Goal: Task Accomplishment & Management: Manage account settings

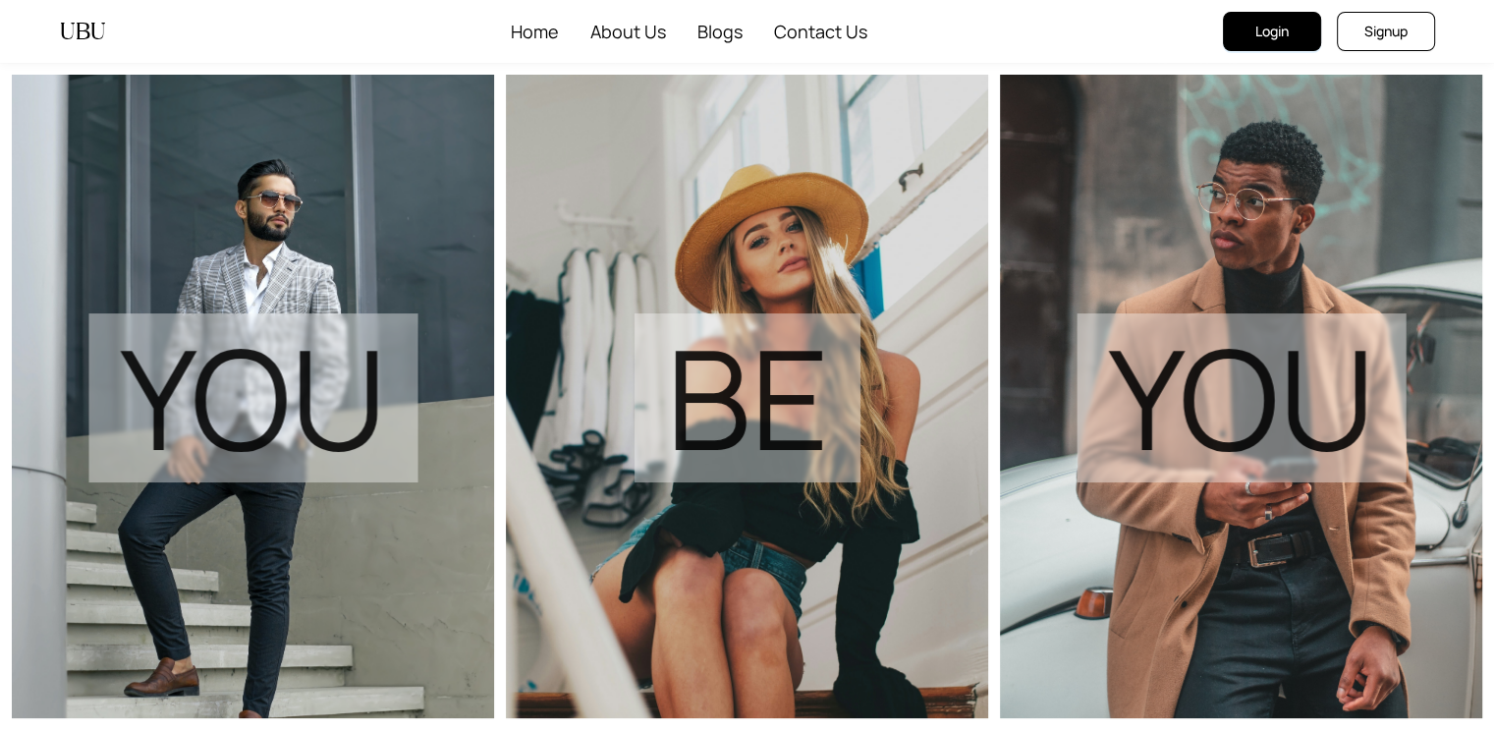
click at [1255, 38] on span "Login" at bounding box center [1271, 32] width 33 height 22
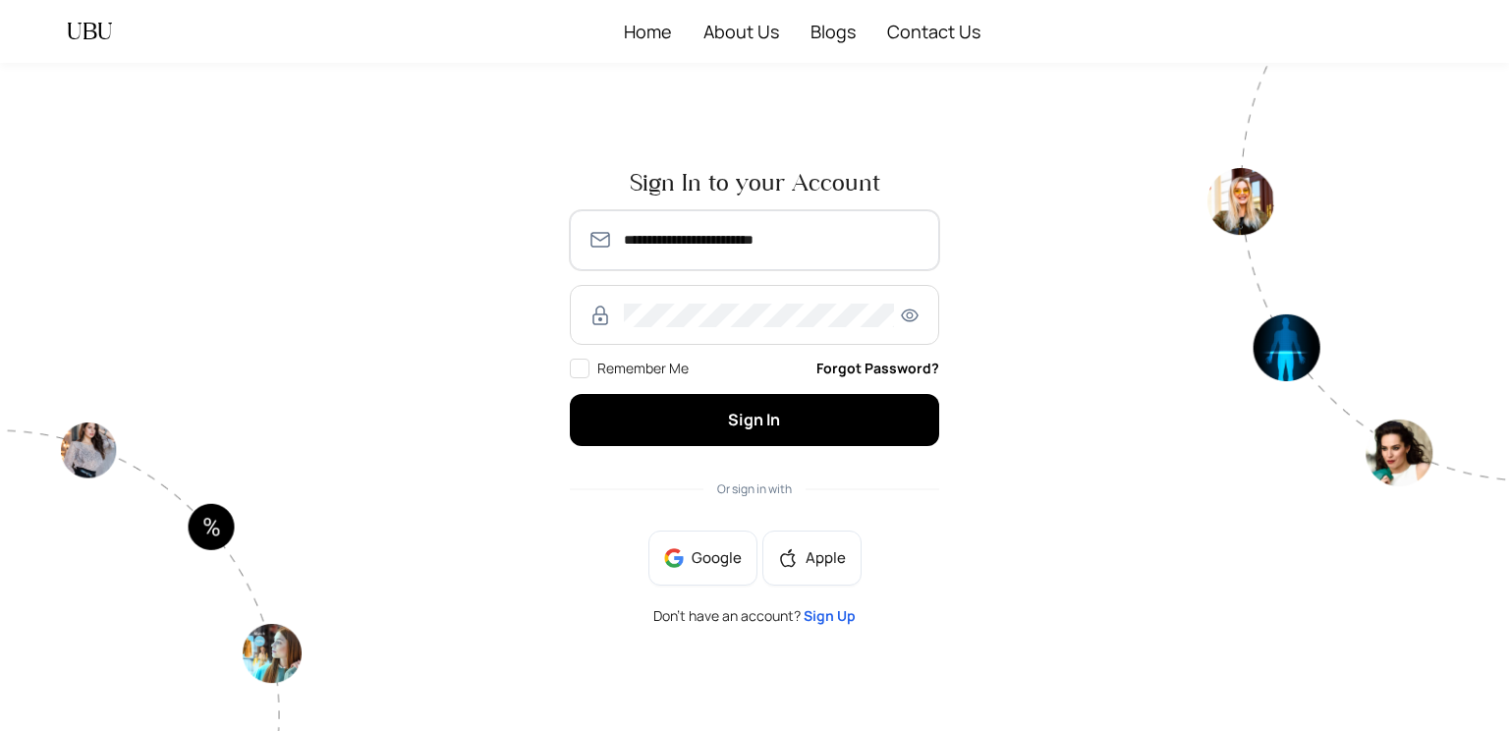
click at [833, 247] on input "**********" at bounding box center [773, 240] width 298 height 24
type input "**********"
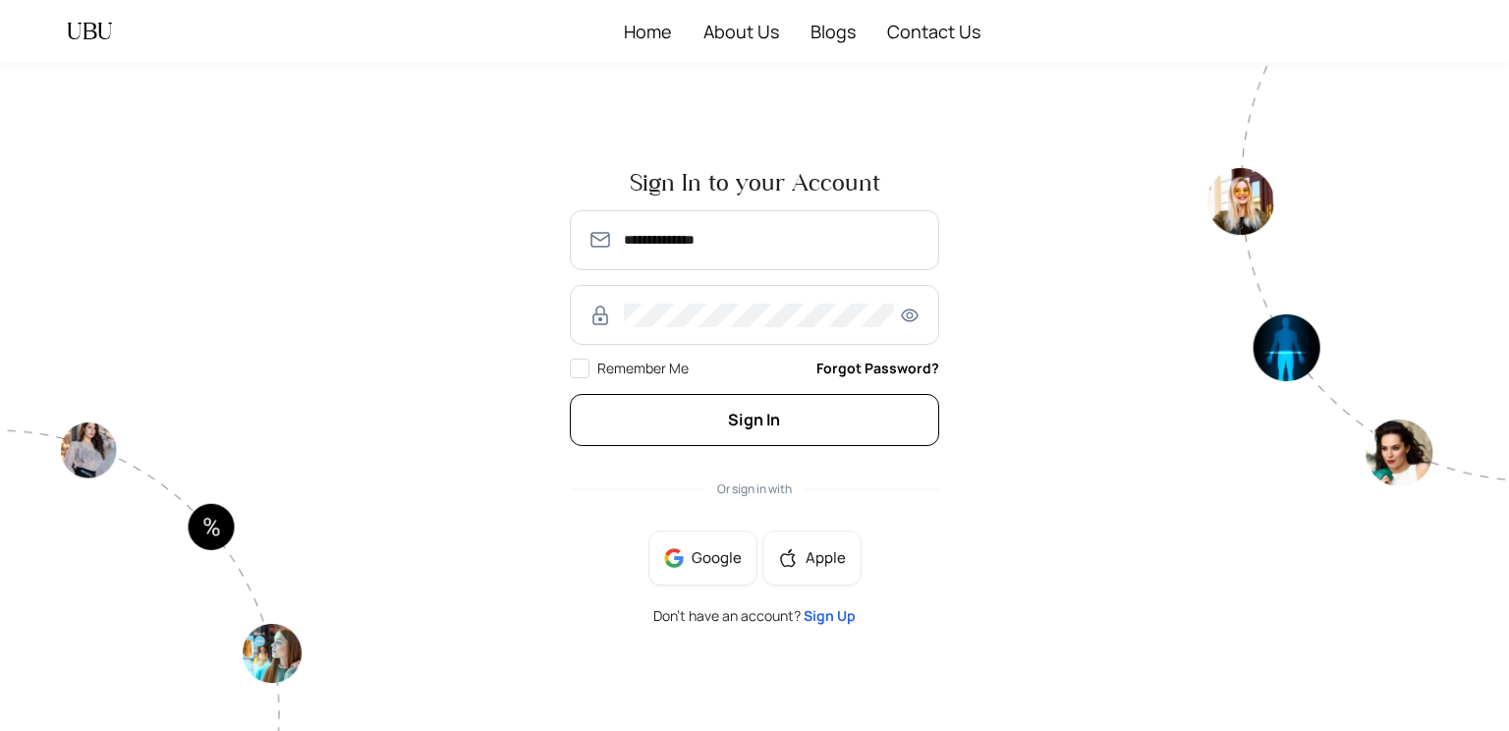
click at [821, 412] on button "Sign In" at bounding box center [754, 420] width 369 height 52
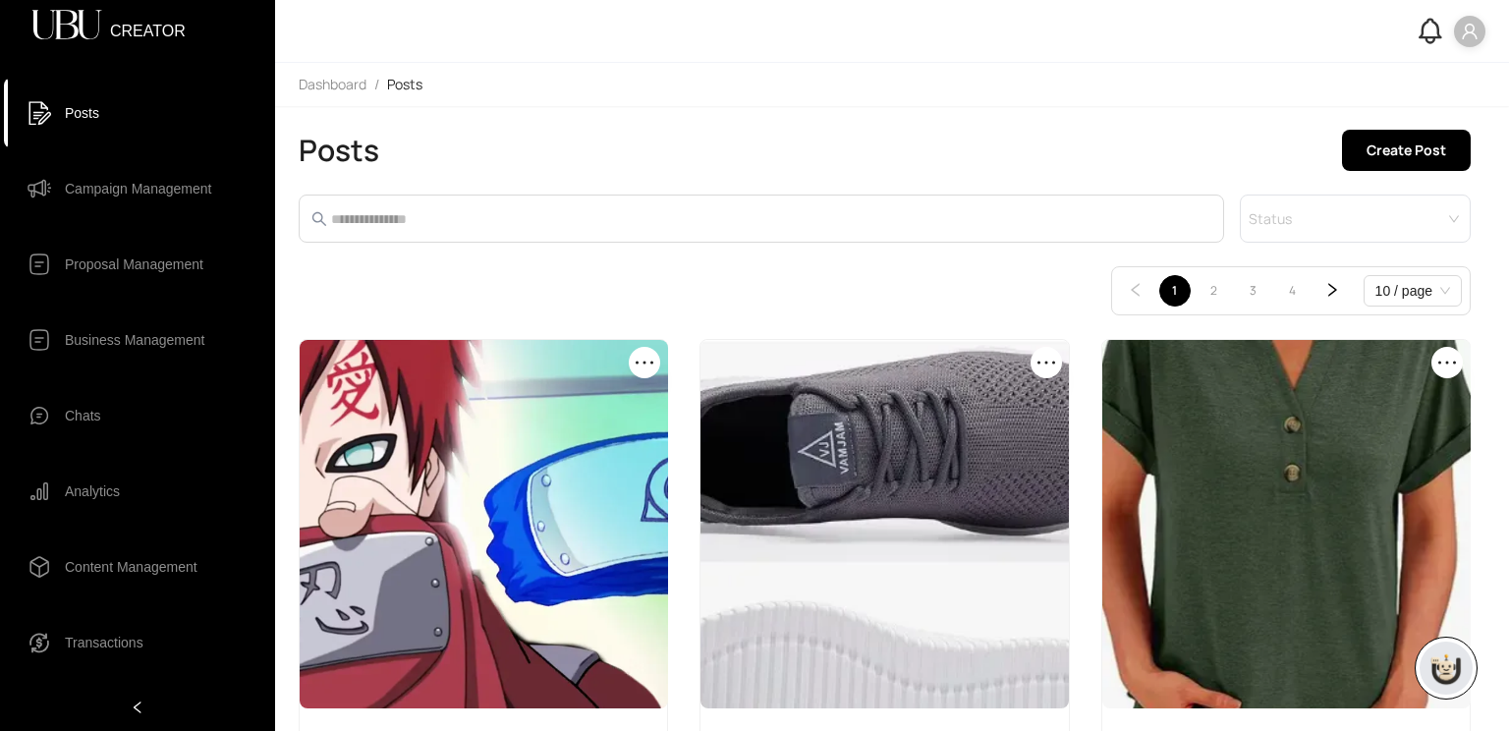
click at [157, 216] on li "Campaign Management" at bounding box center [137, 188] width 267 height 71
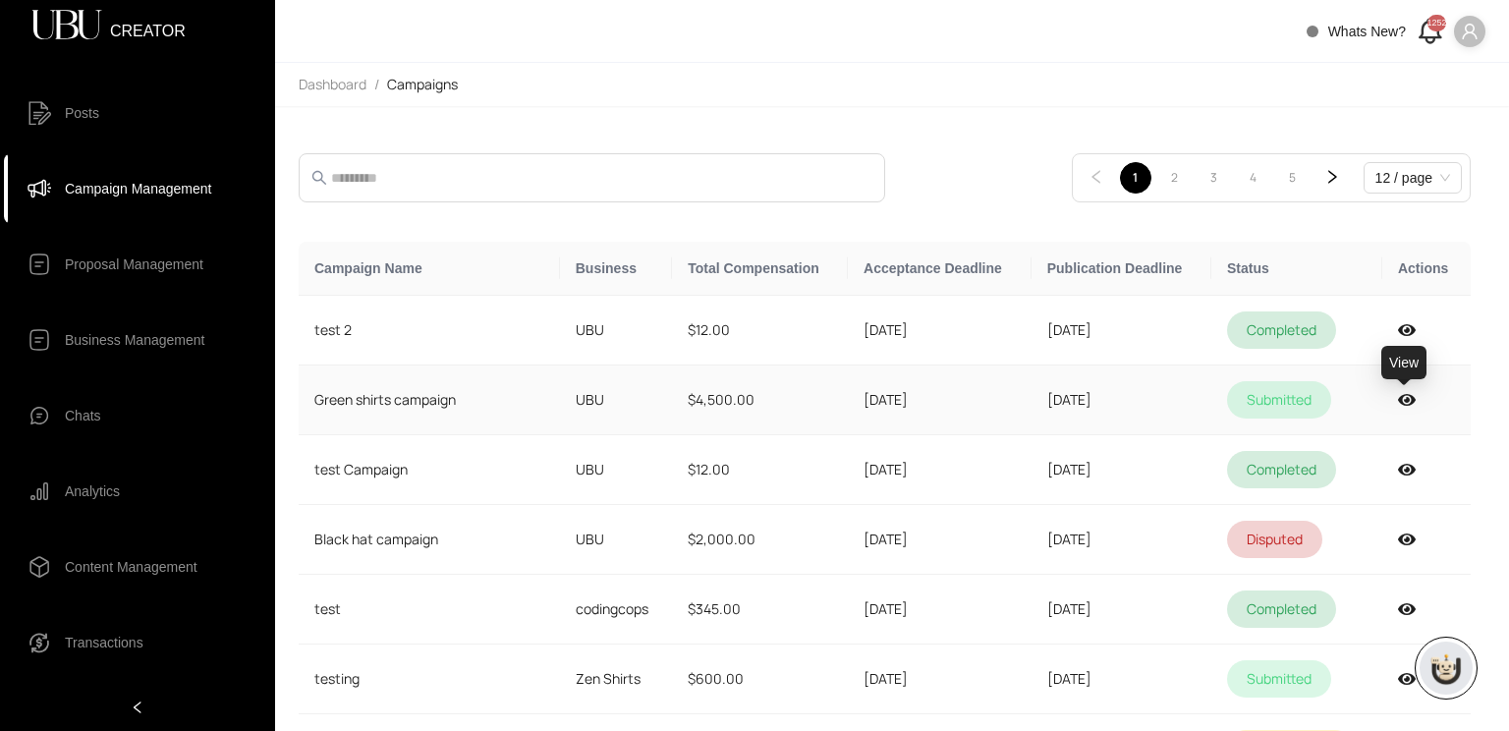
click at [1398, 392] on icon at bounding box center [1407, 400] width 18 height 16
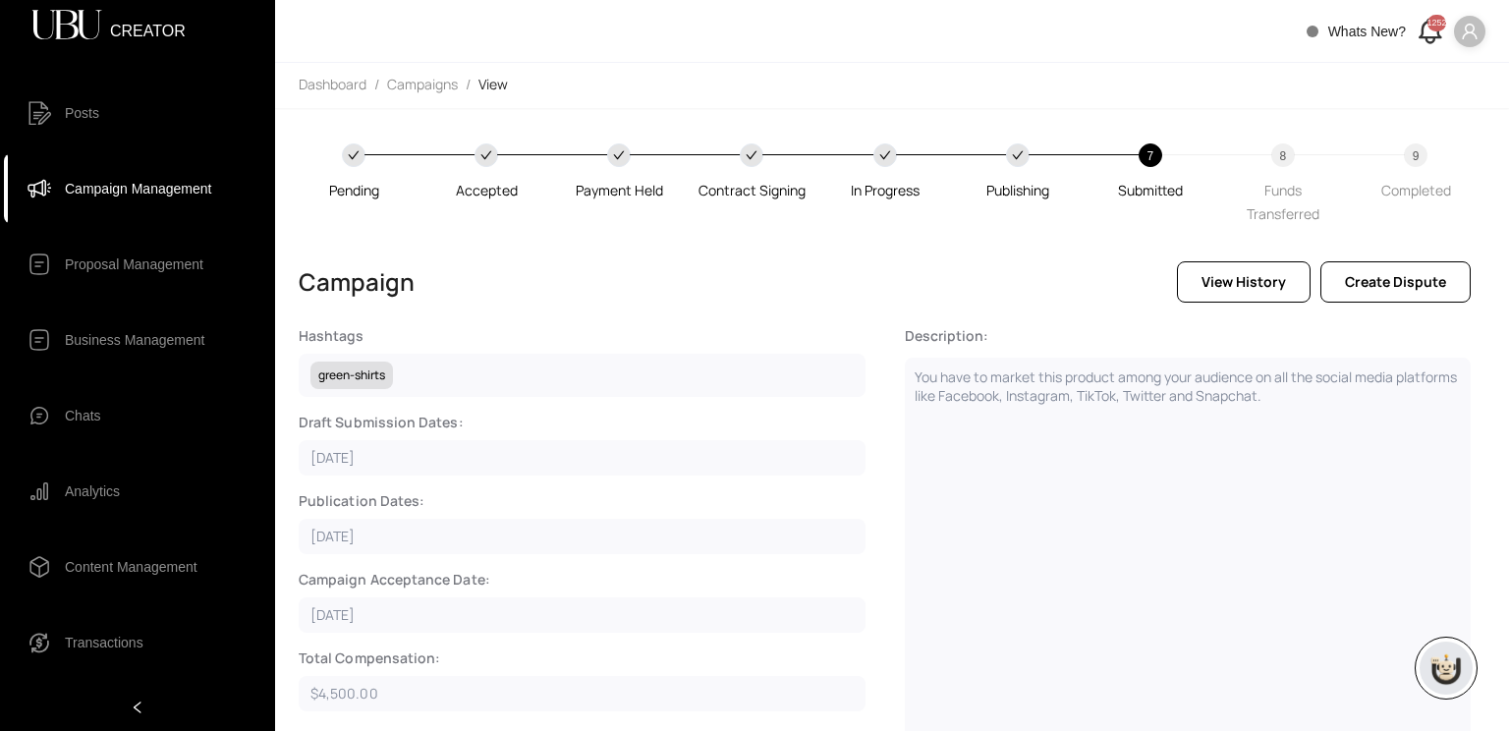
click at [1147, 179] on div "Submitted" at bounding box center [1150, 191] width 65 height 24
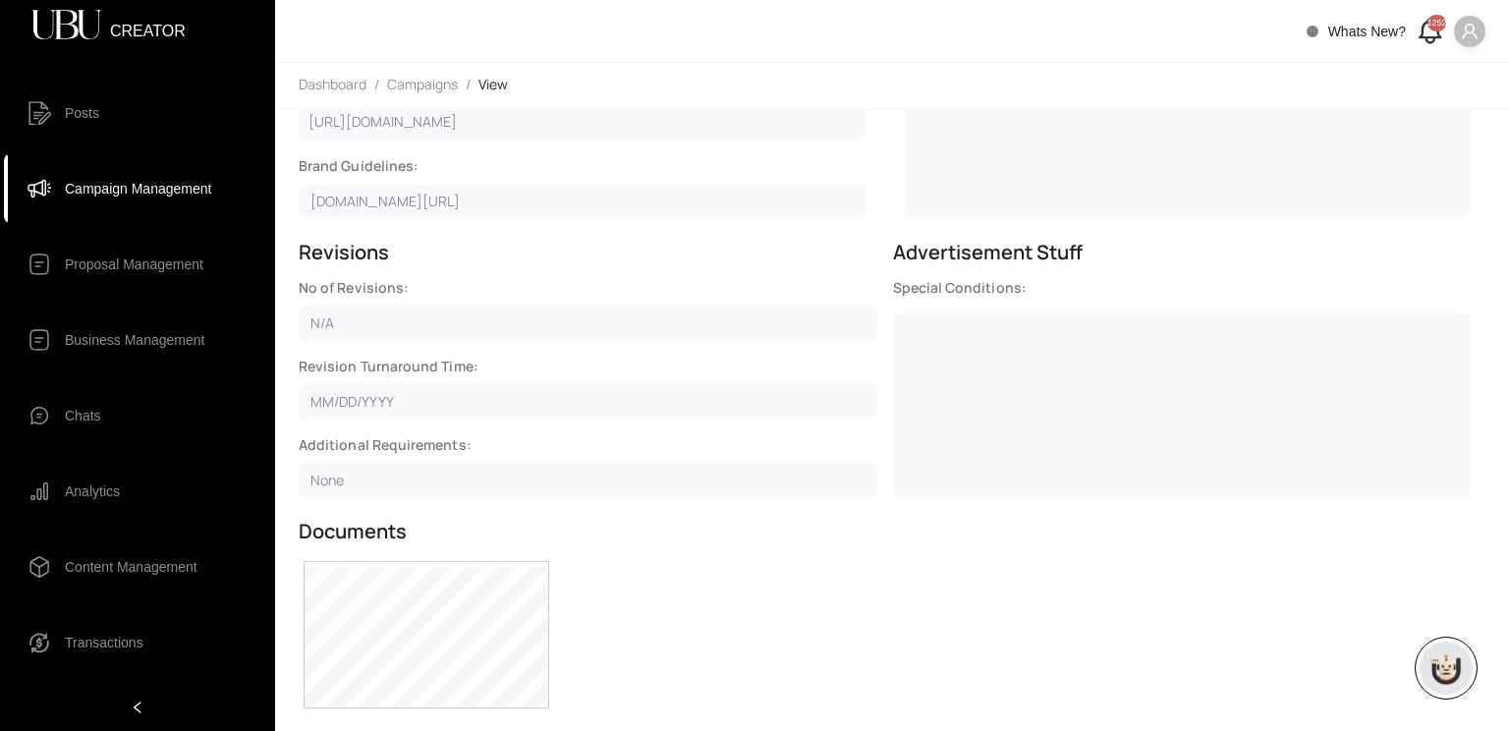
scroll to position [868, 0]
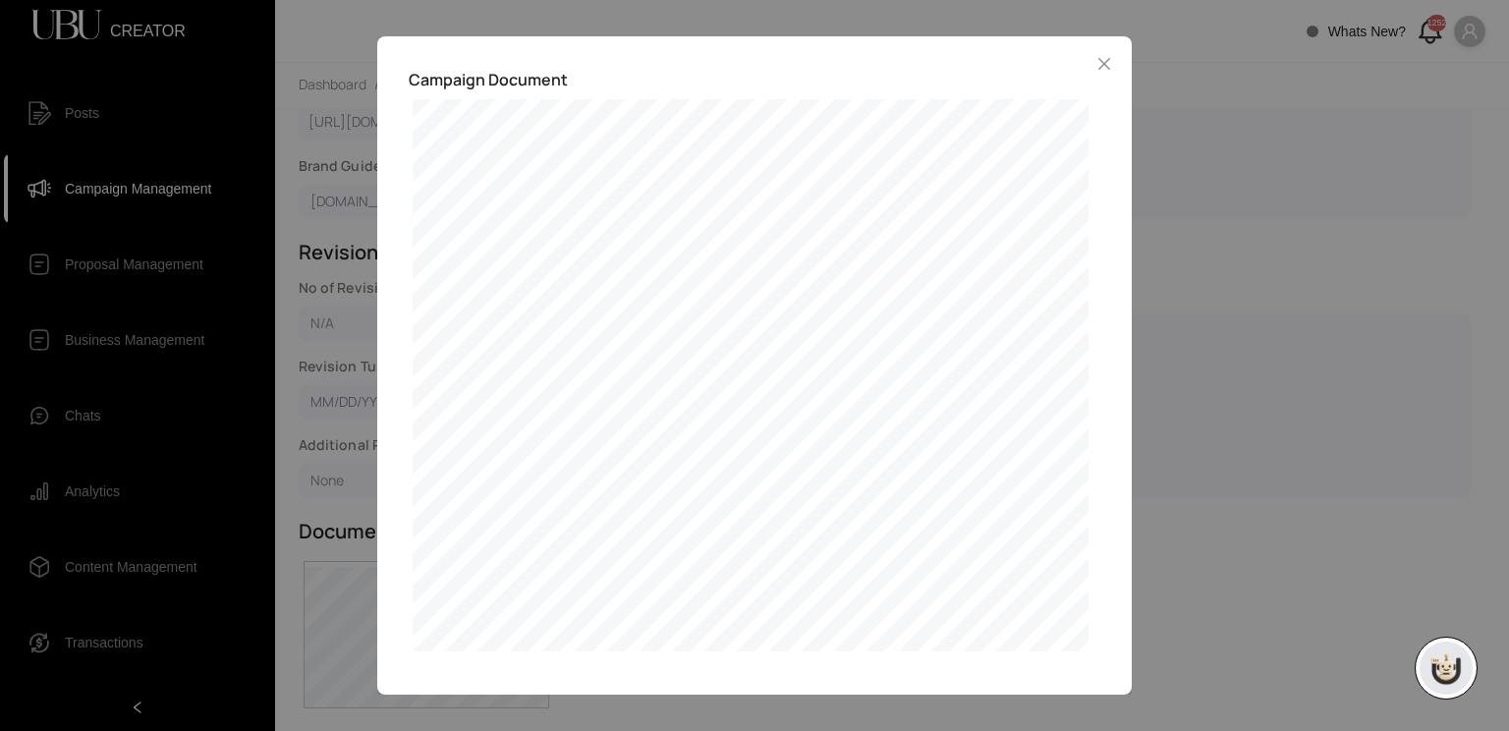
click at [1208, 145] on div "Campaign Document Exhibit A: Identification of Parties, Scope of Work, Delivera…" at bounding box center [754, 365] width 1509 height 731
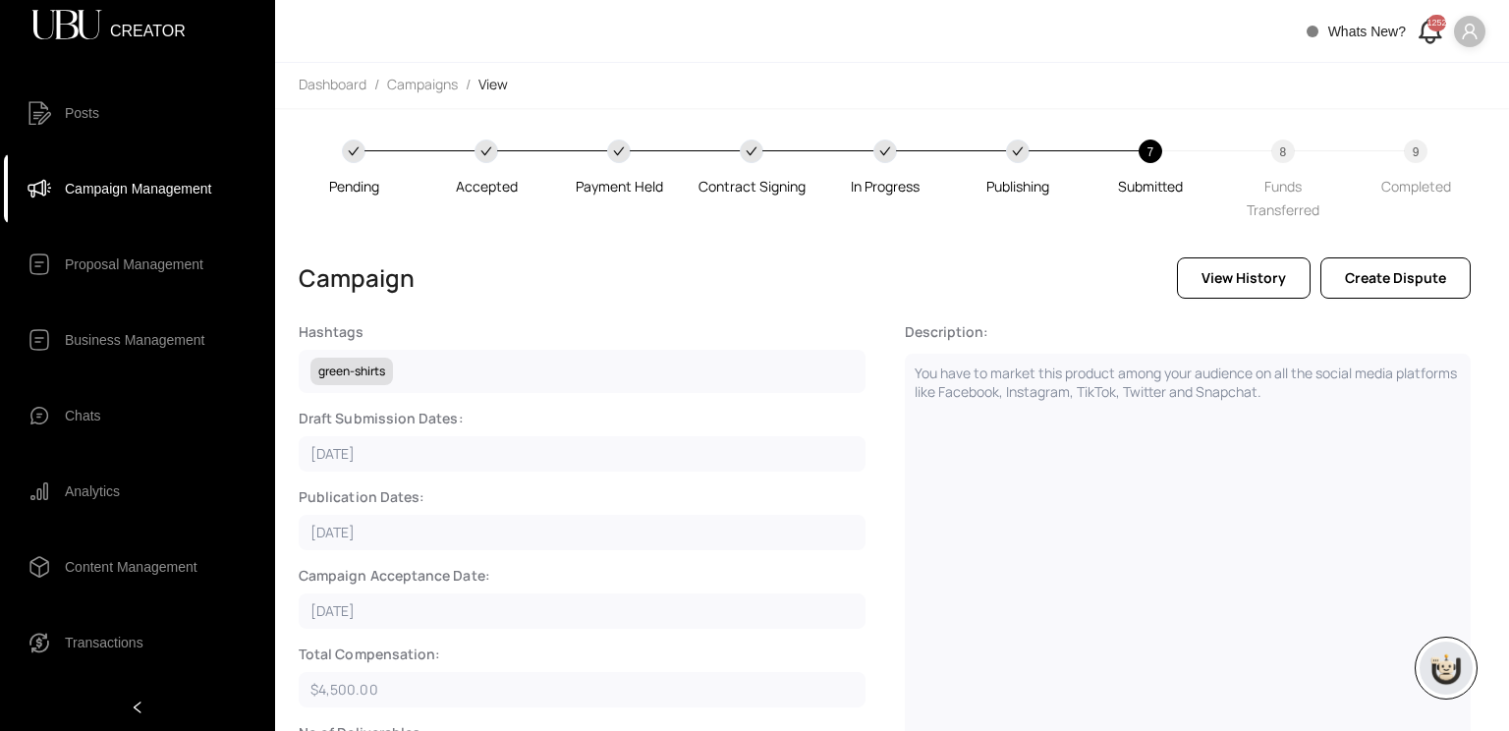
scroll to position [0, 0]
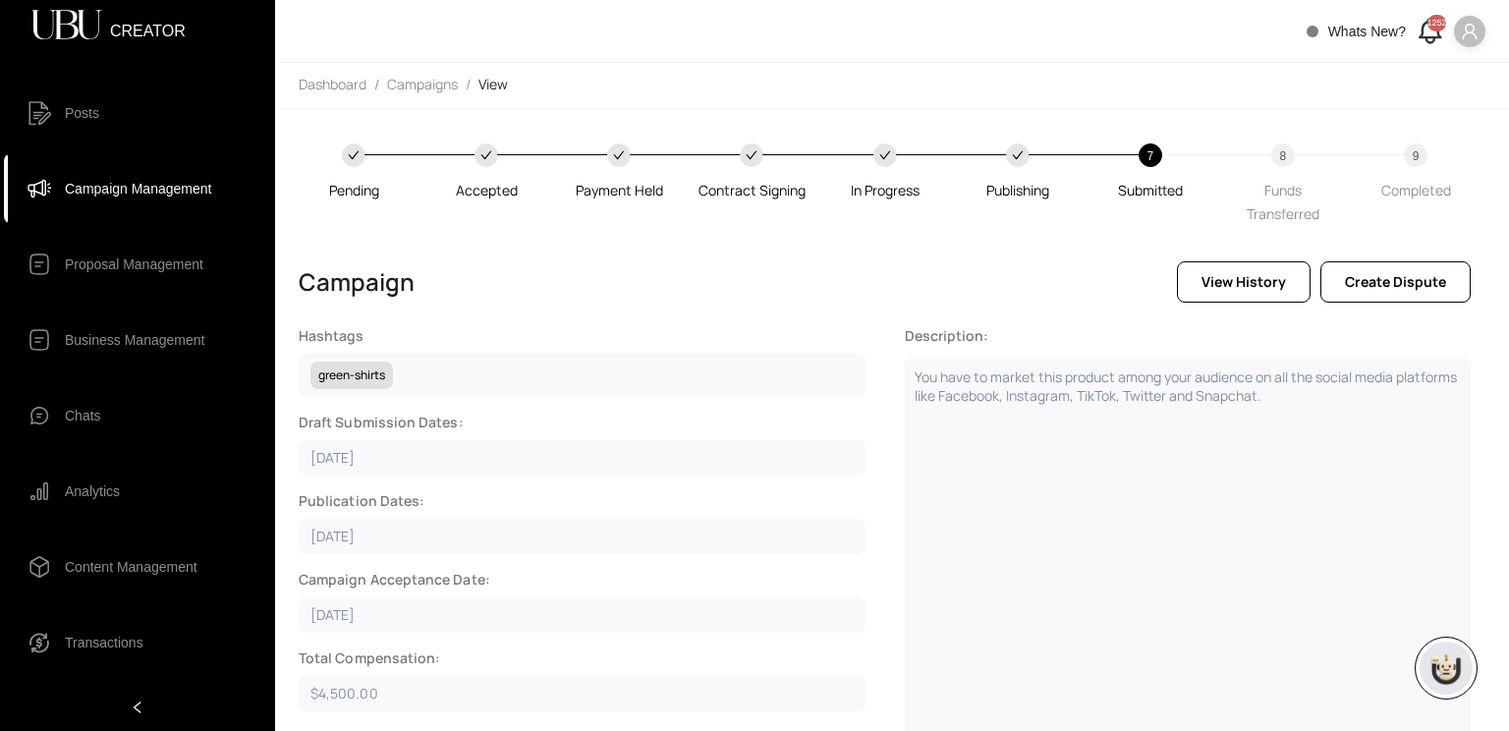
click at [145, 180] on span "Campaign Management" at bounding box center [138, 188] width 146 height 39
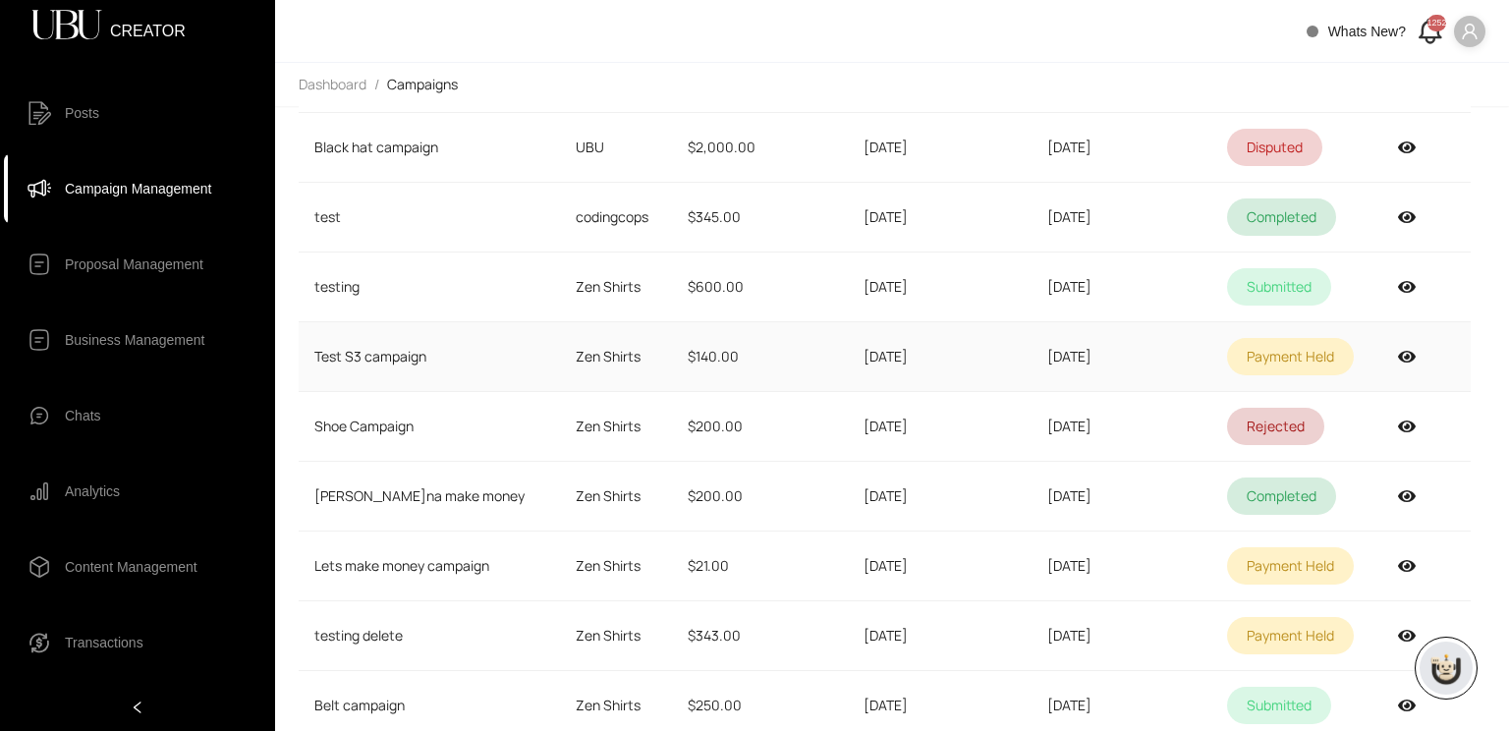
scroll to position [399, 0]
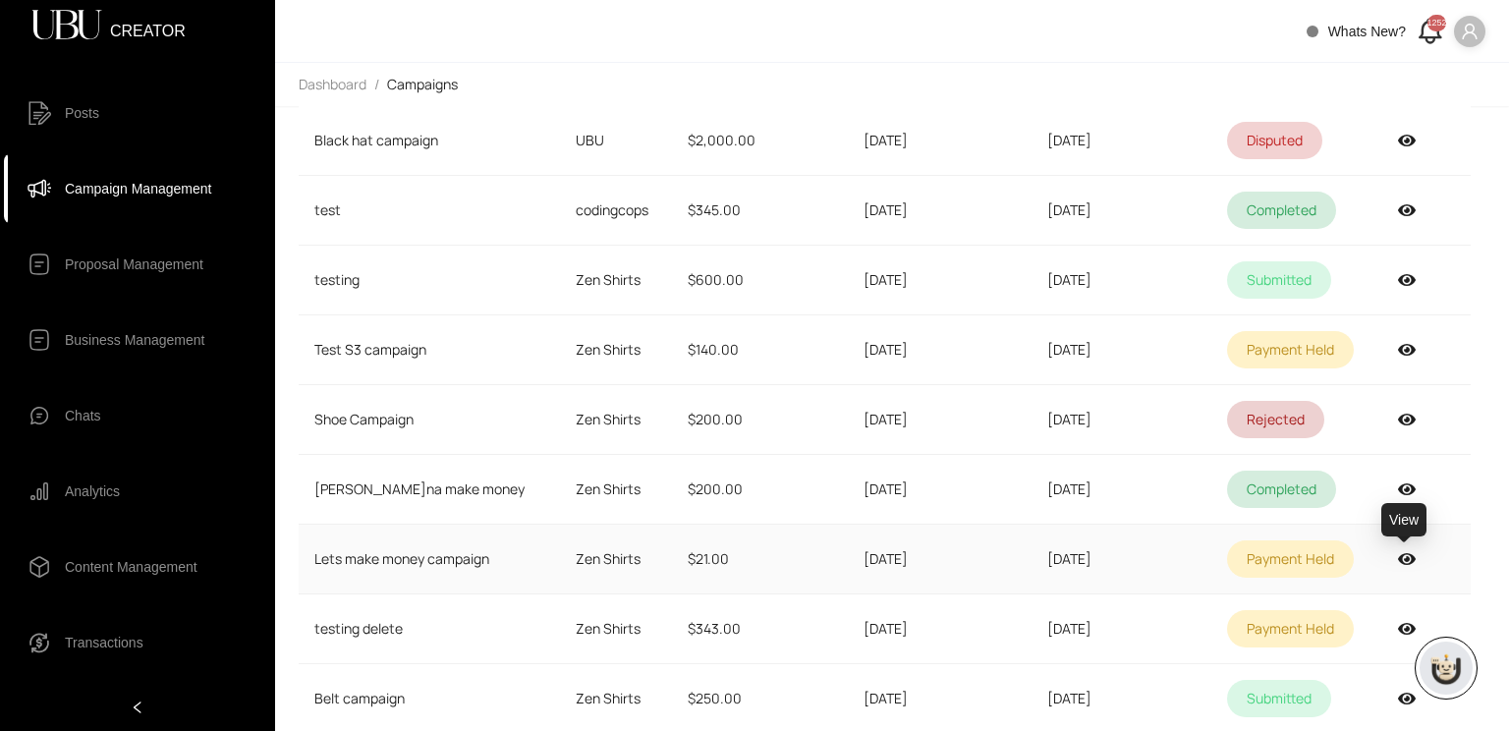
click at [1404, 551] on icon at bounding box center [1407, 559] width 18 height 16
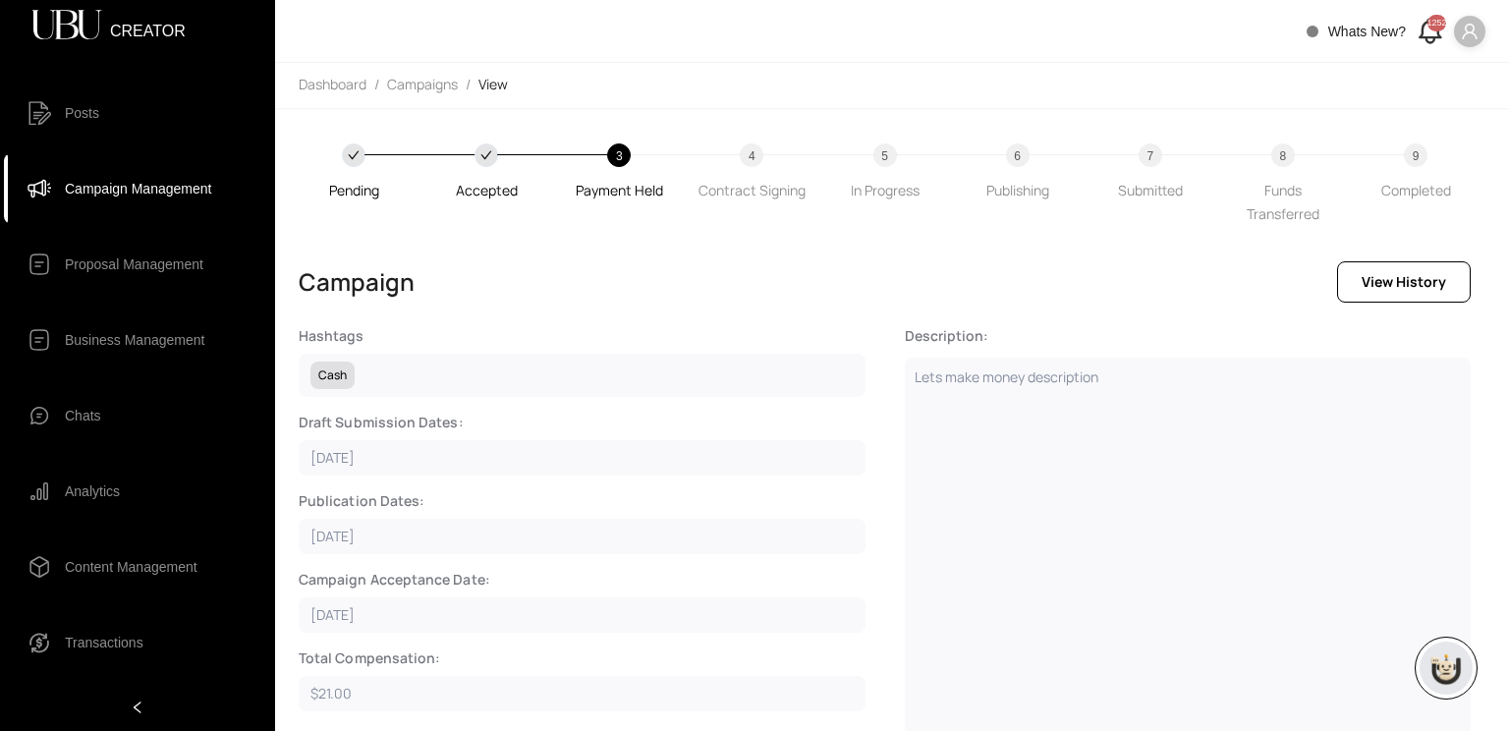
scroll to position [812, 0]
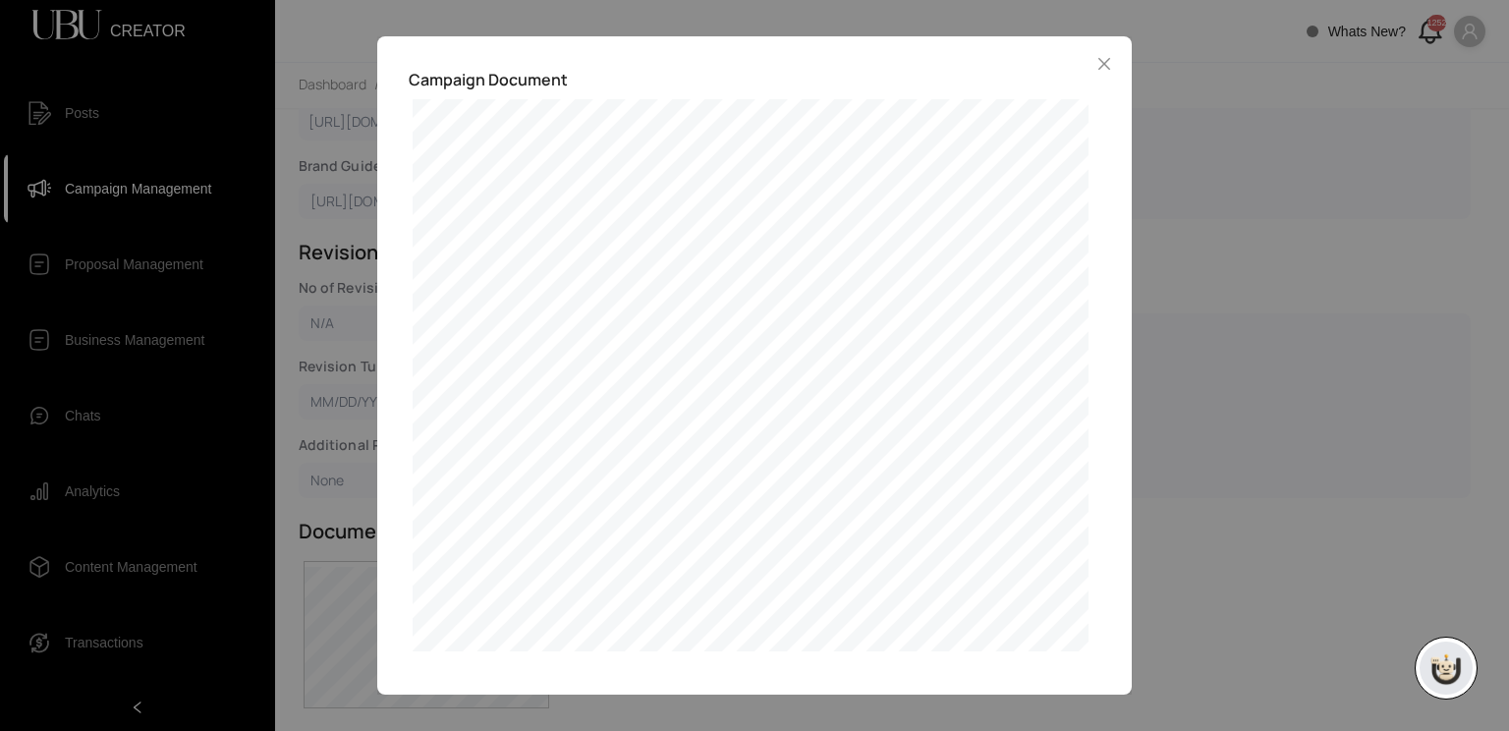
click at [1159, 268] on div "Campaign Document Exhibit A: Identification of Parties, Scope of Work, Delivera…" at bounding box center [754, 365] width 1509 height 731
click at [1096, 58] on icon "close" at bounding box center [1104, 64] width 16 height 16
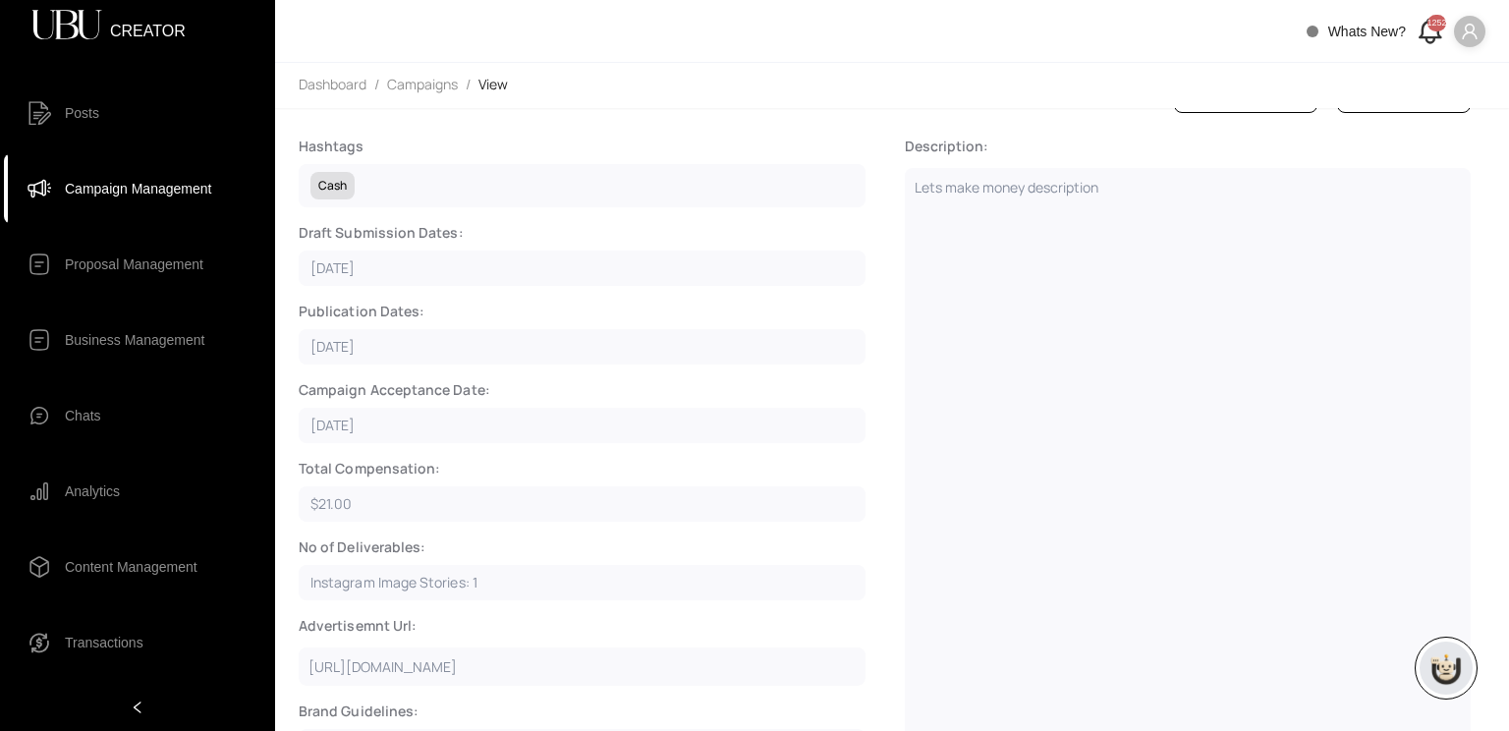
scroll to position [0, 0]
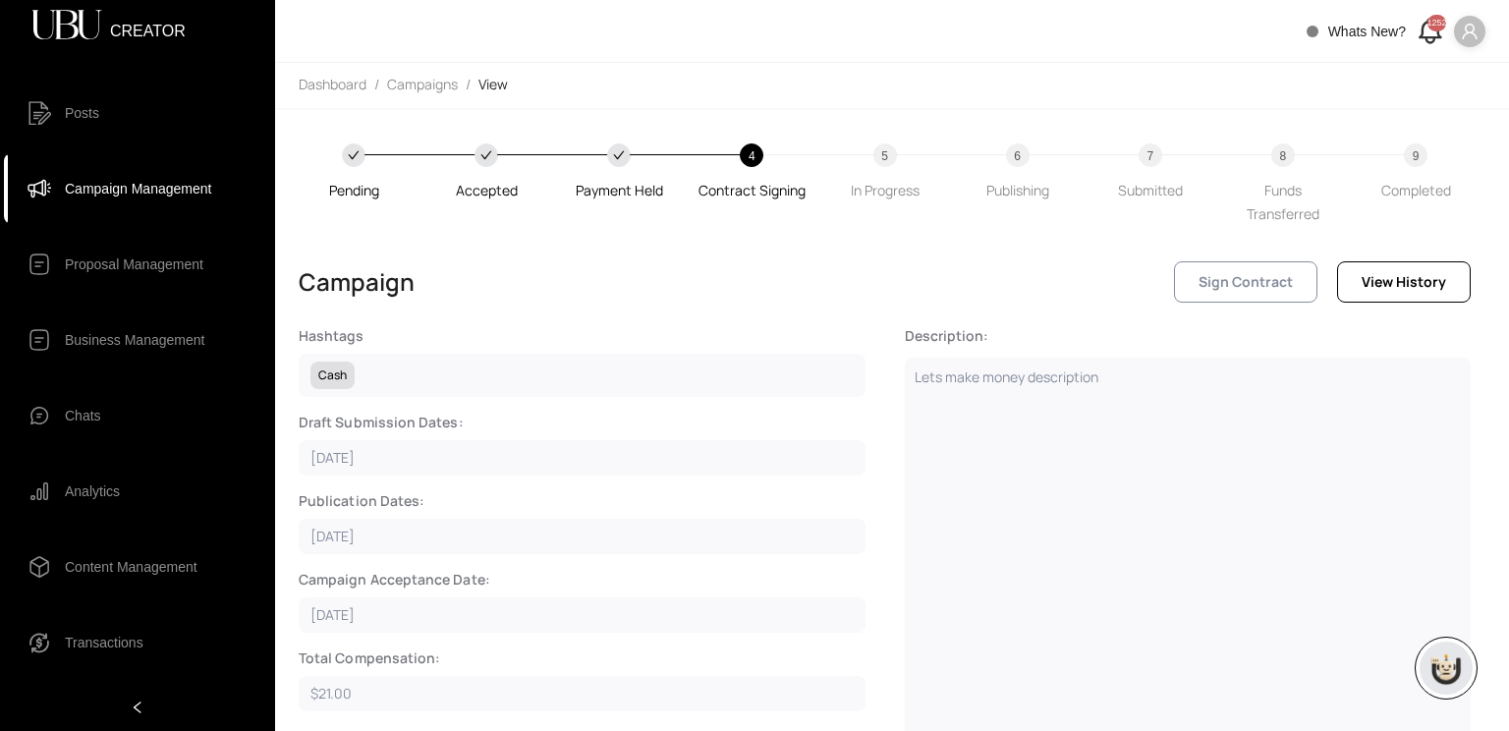
click at [1226, 278] on span "Sign Contract" at bounding box center [1245, 282] width 94 height 22
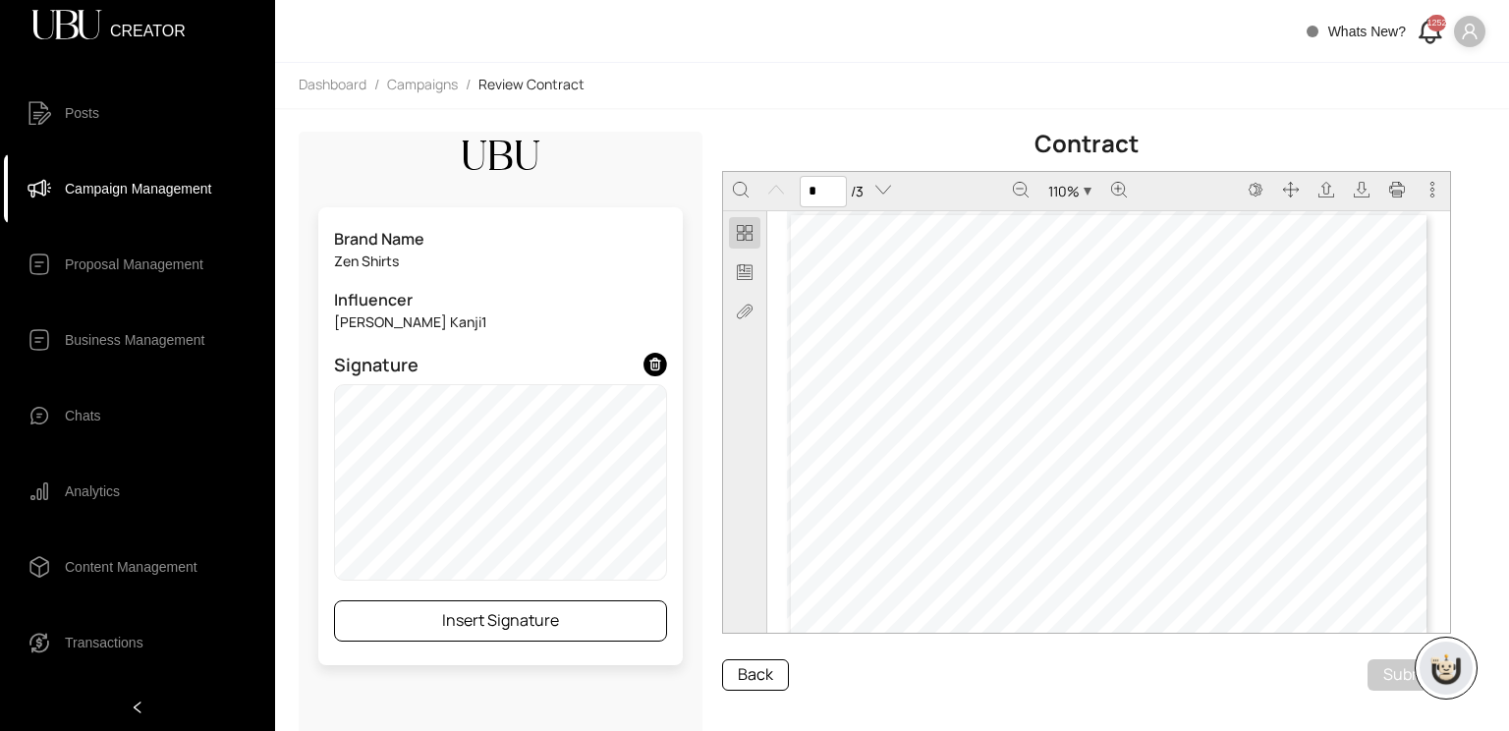
scroll to position [1819, 0]
type input "*"
click at [473, 635] on button "Insert Signature" at bounding box center [500, 620] width 333 height 41
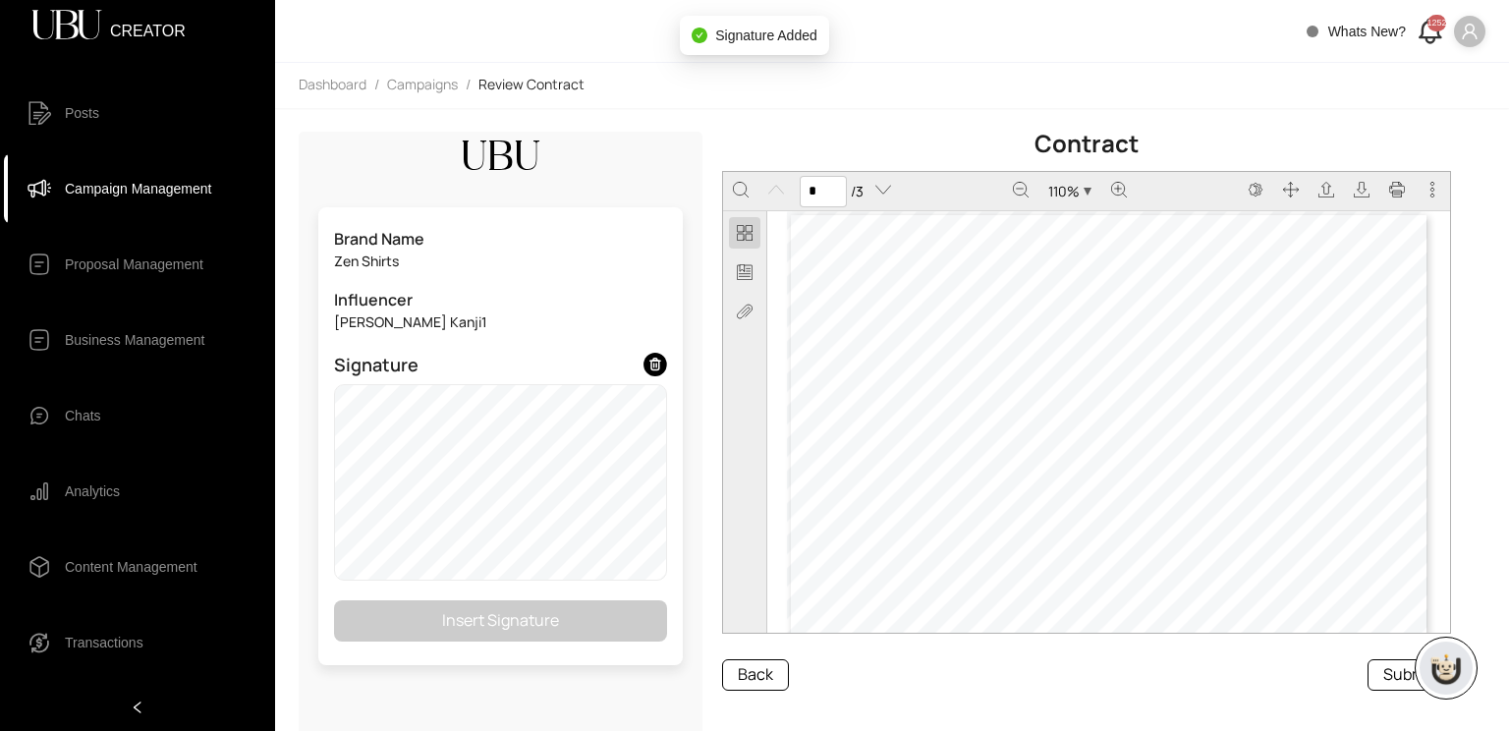
type input "*"
click at [1390, 679] on span "Submit" at bounding box center [1409, 674] width 52 height 25
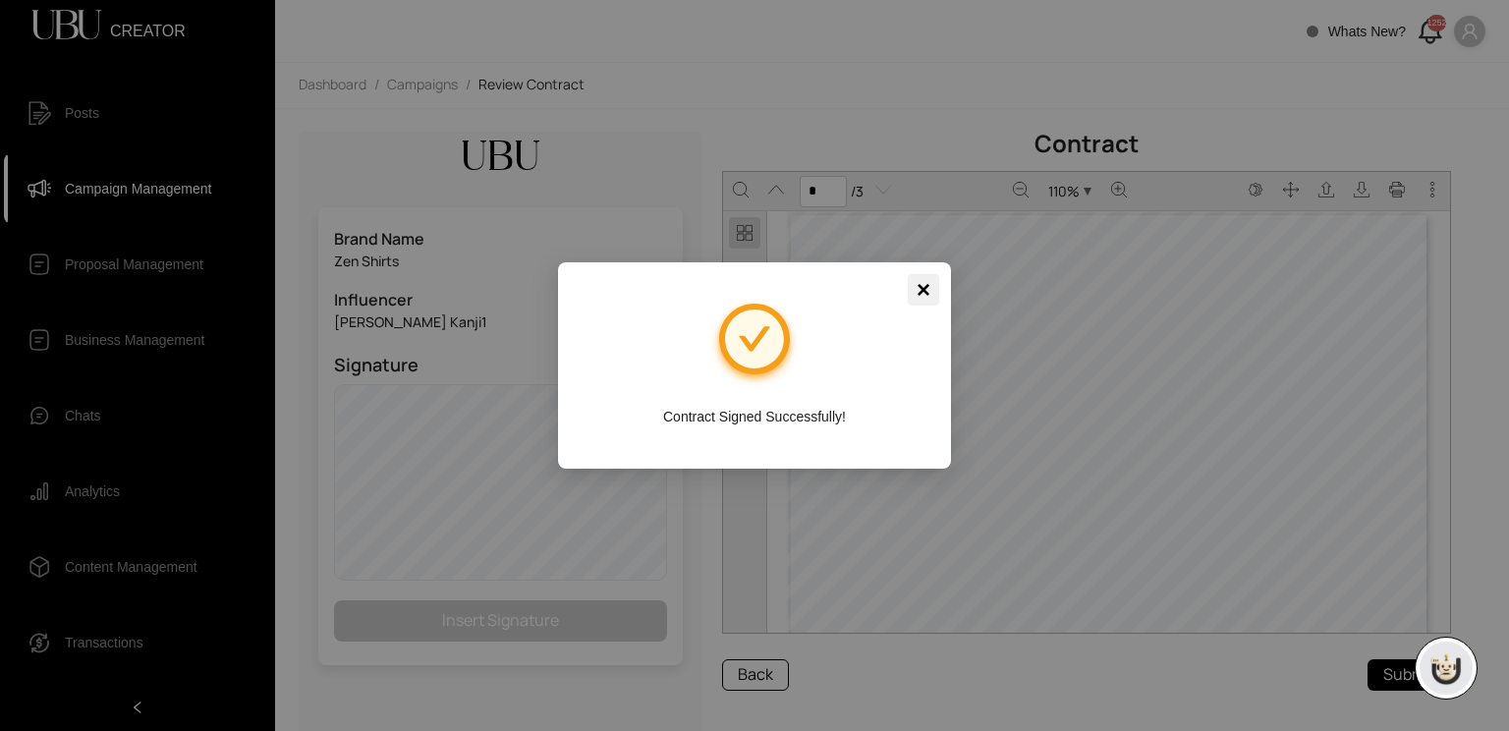
click at [918, 285] on span "×" at bounding box center [923, 289] width 14 height 31
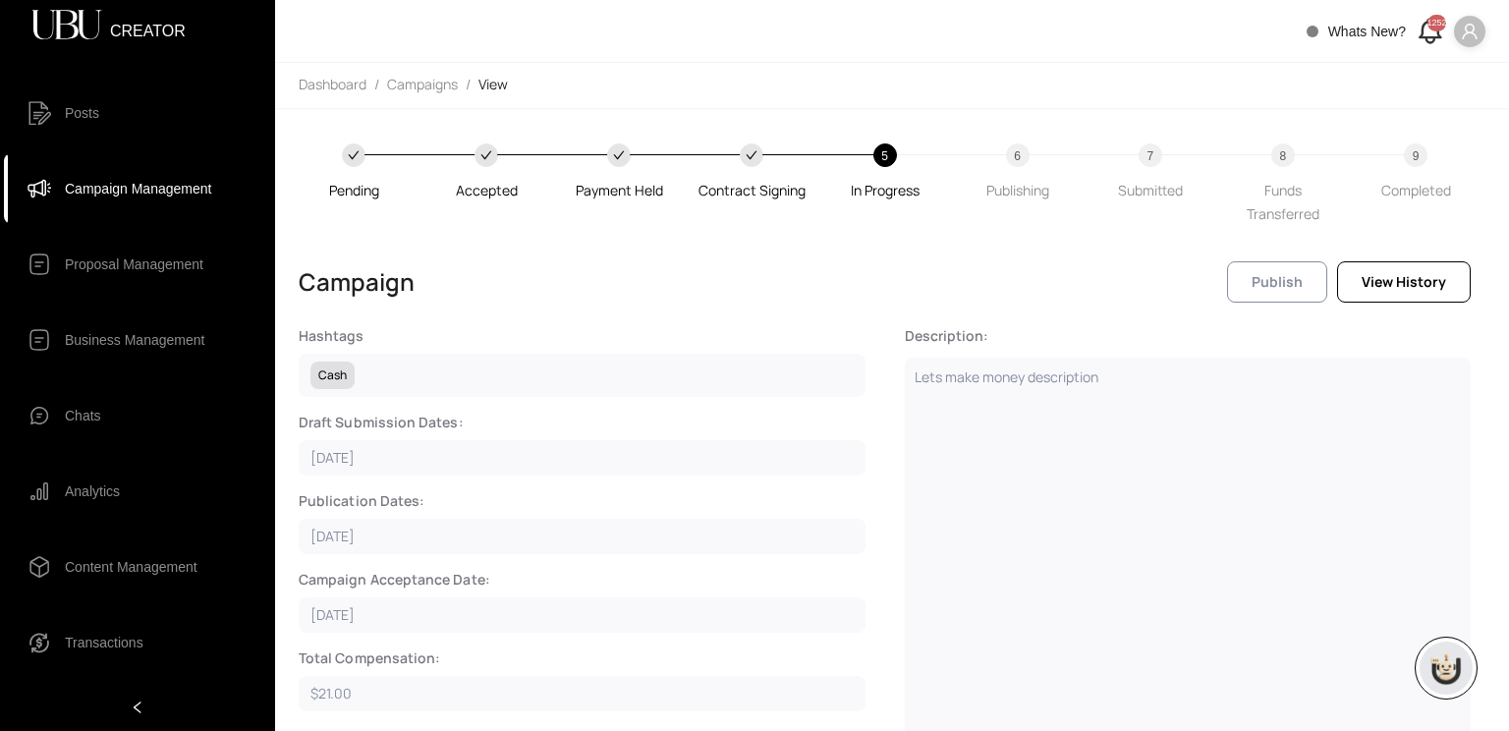
click at [1246, 278] on button "Publish" at bounding box center [1277, 281] width 100 height 41
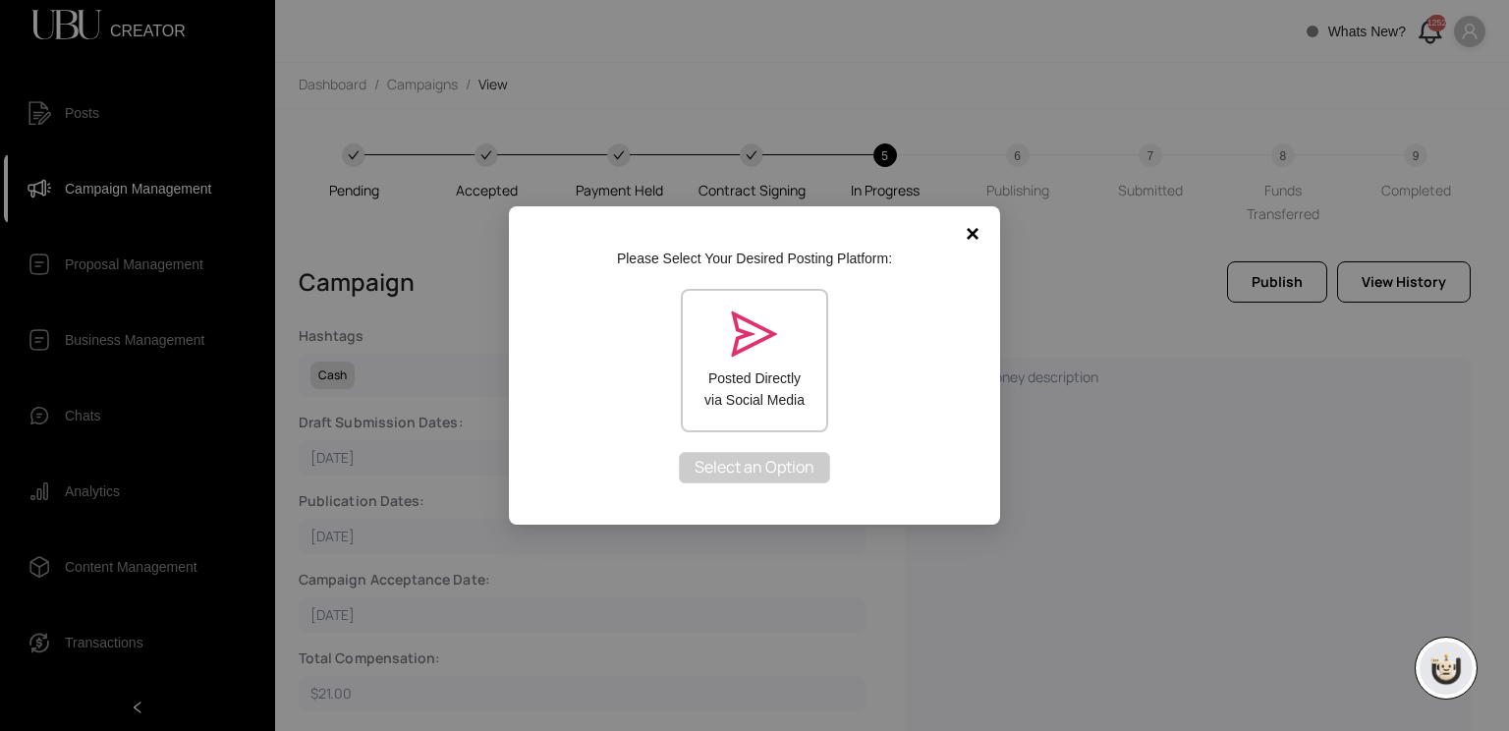
click at [640, 261] on h2 "Please Select Your Desired Posting Platform:" at bounding box center [754, 259] width 275 height 22
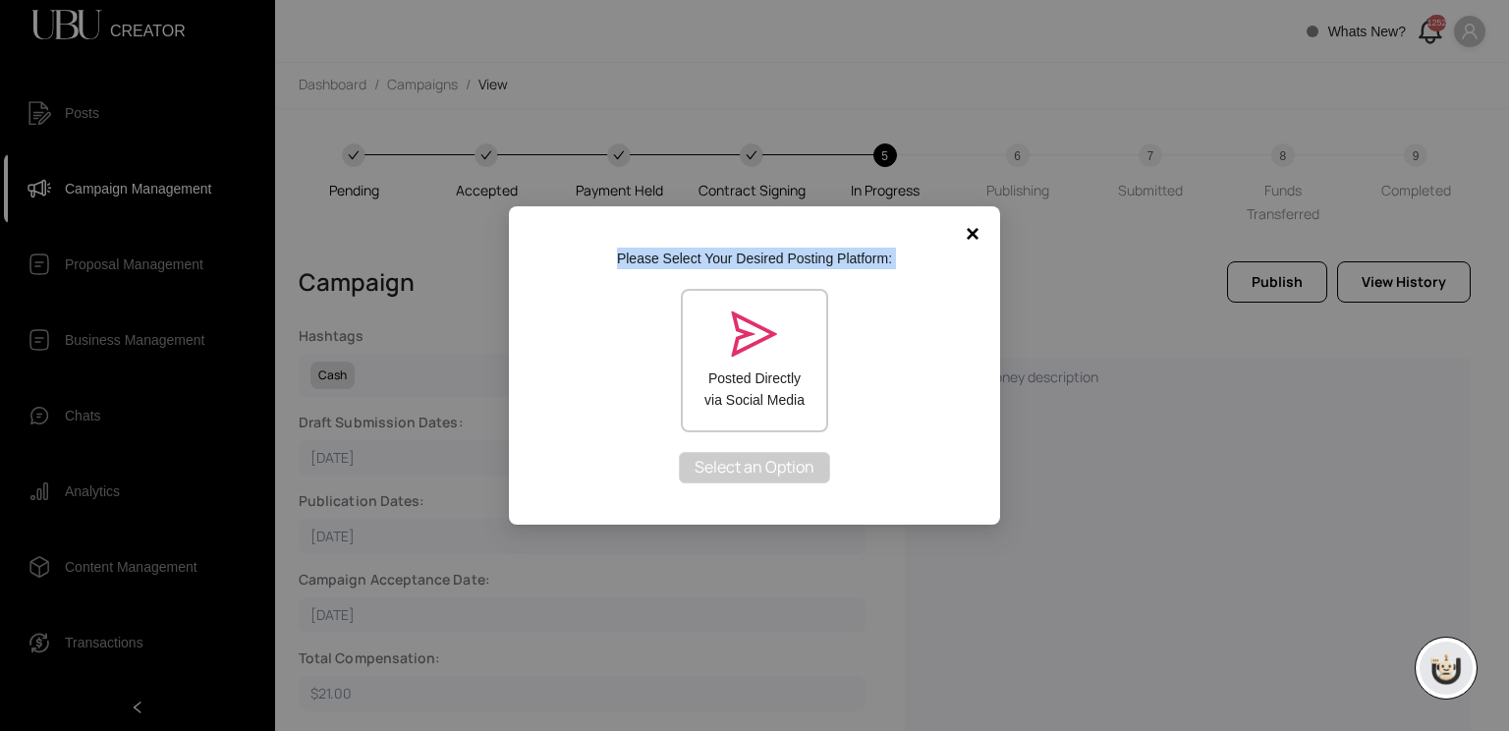
copy div "Please Select Your Desired Posting Platform:"
click at [872, 440] on div "Please Select Your Desired Posting Platform: Posted Directly via Social Media S…" at bounding box center [754, 365] width 428 height 255
click at [1206, 70] on div "× Please Select Your Desired Posting Platform: Posted Directly via Social Media…" at bounding box center [754, 365] width 1509 height 731
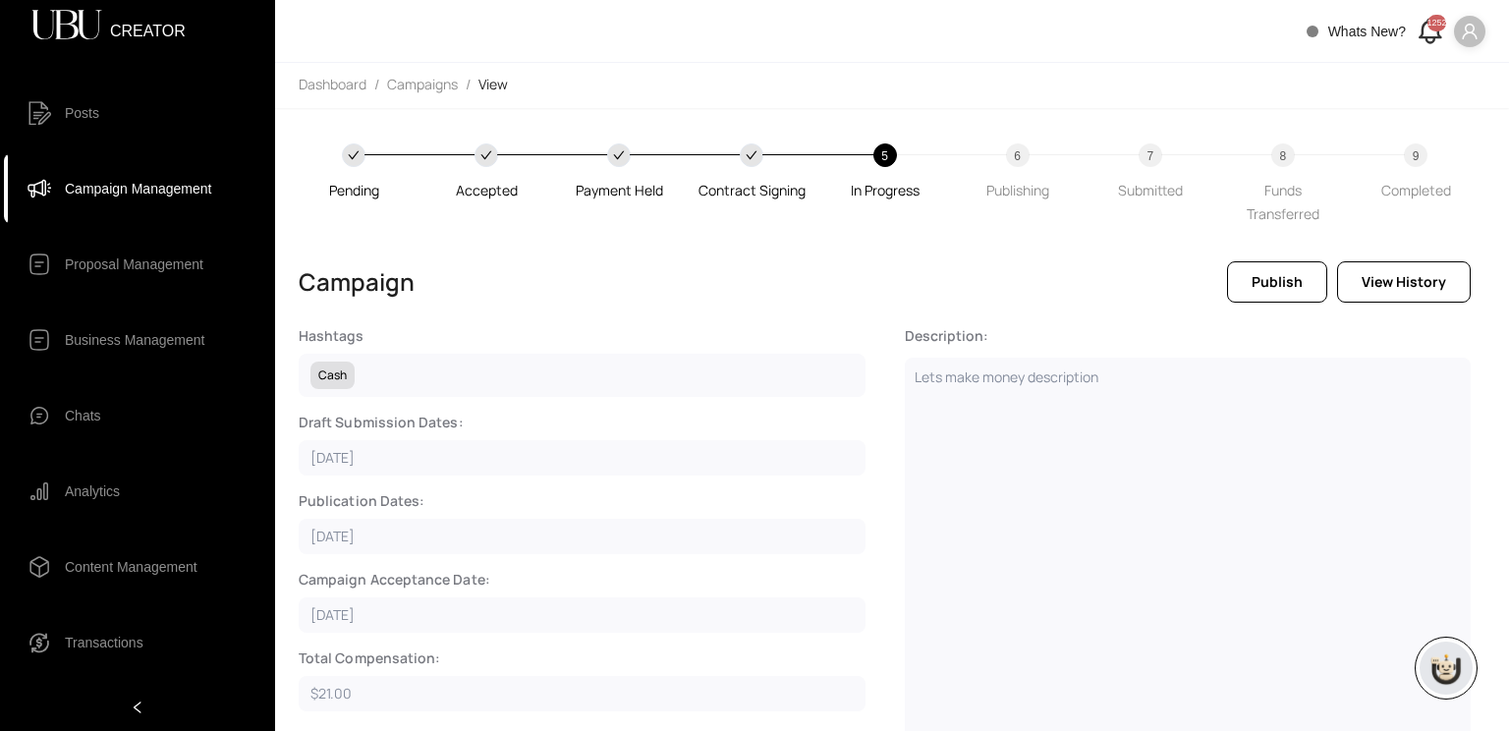
click at [1454, 40] on div "Whats New? 1252" at bounding box center [1395, 31] width 179 height 32
click at [1463, 40] on span at bounding box center [1469, 31] width 31 height 31
click at [1386, 130] on span "Logout" at bounding box center [1410, 134] width 119 height 22
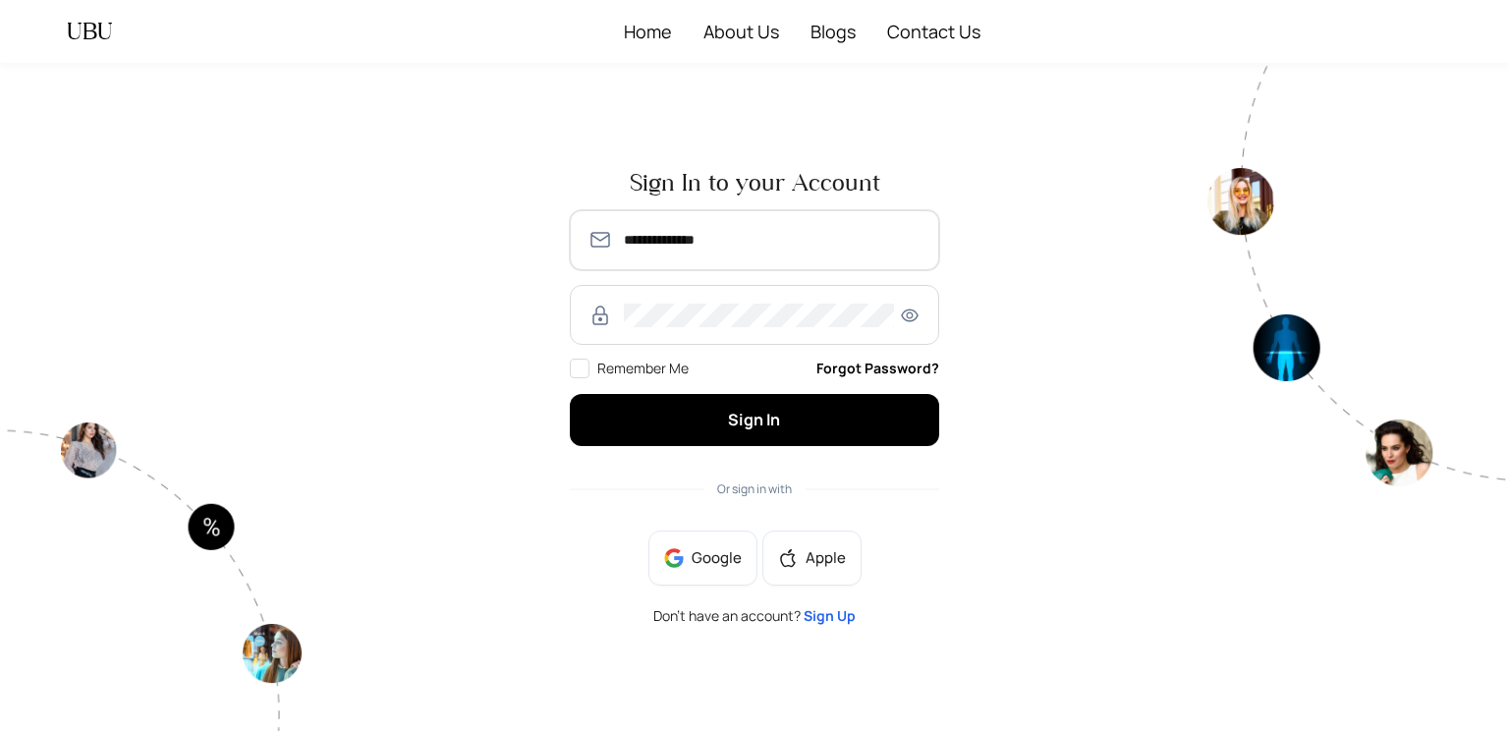
click at [788, 248] on input "**********" at bounding box center [773, 240] width 298 height 24
click at [798, 242] on input "**********" at bounding box center [773, 240] width 298 height 24
click at [1298, 520] on div at bounding box center [1358, 397] width 302 height 668
click at [759, 239] on input "**********" at bounding box center [773, 240] width 298 height 24
click at [755, 248] on input "**********" at bounding box center [773, 240] width 298 height 24
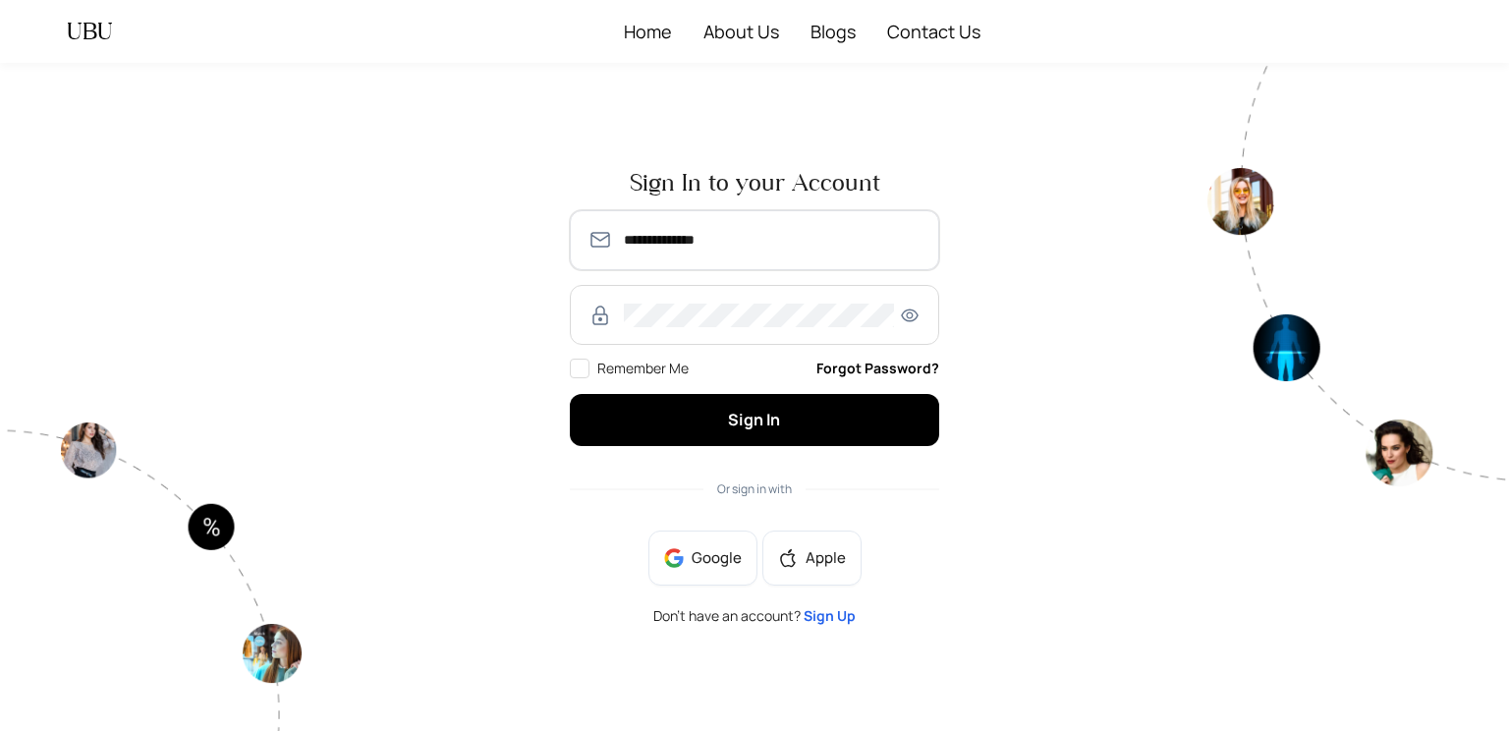
click at [755, 248] on input "**********" at bounding box center [773, 240] width 298 height 24
type input "**********"
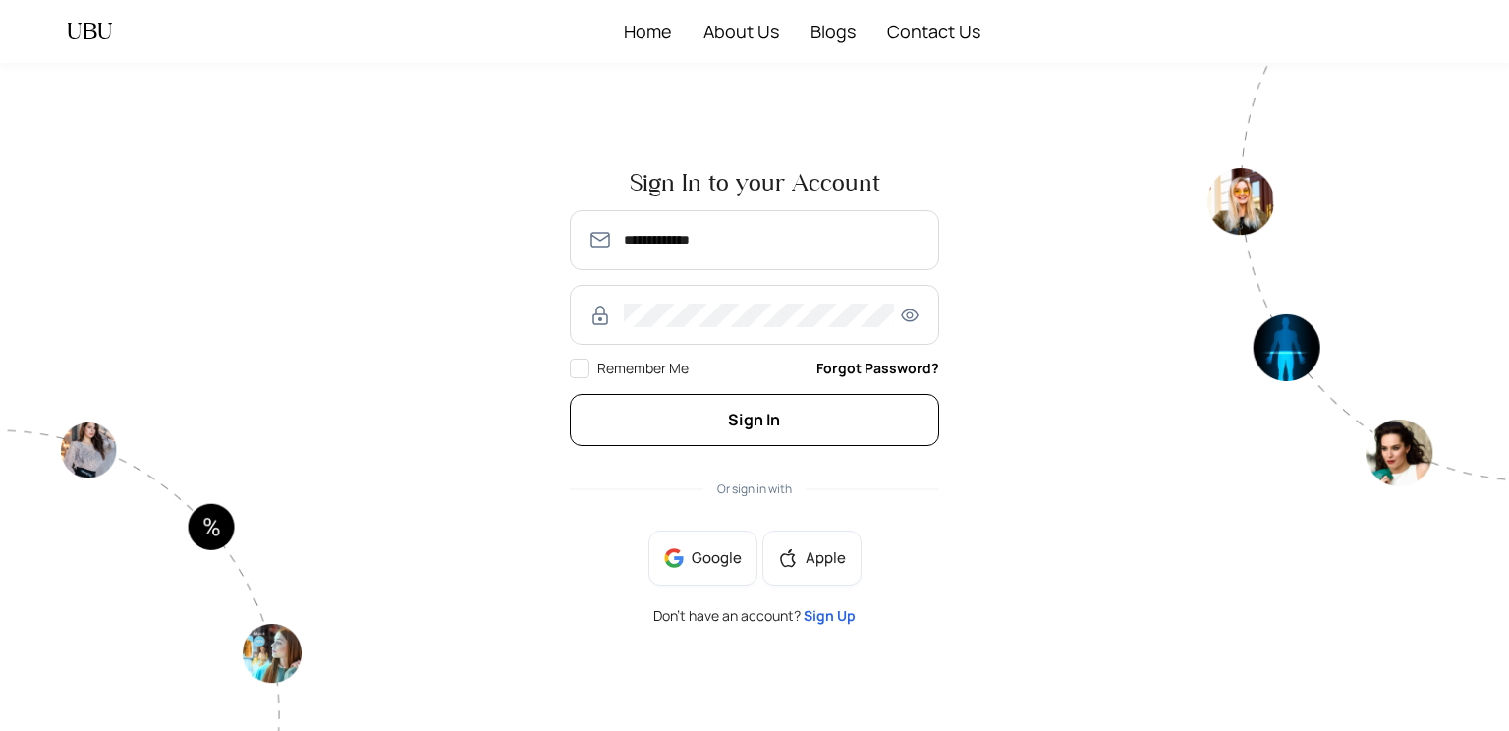
click at [773, 416] on span "Sign In" at bounding box center [754, 420] width 52 height 22
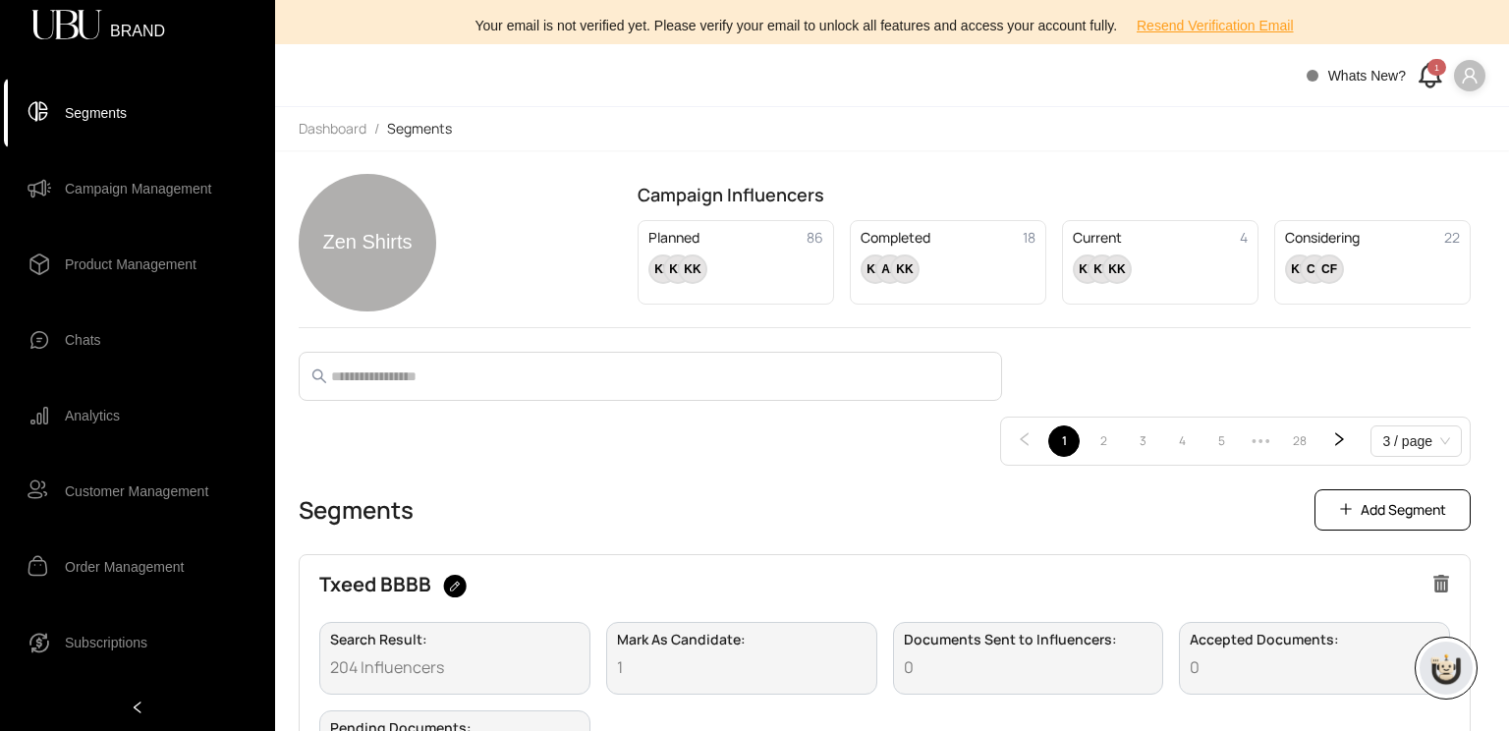
click at [169, 193] on span "Campaign Management" at bounding box center [138, 188] width 146 height 39
